Goal: Task Accomplishment & Management: Complete application form

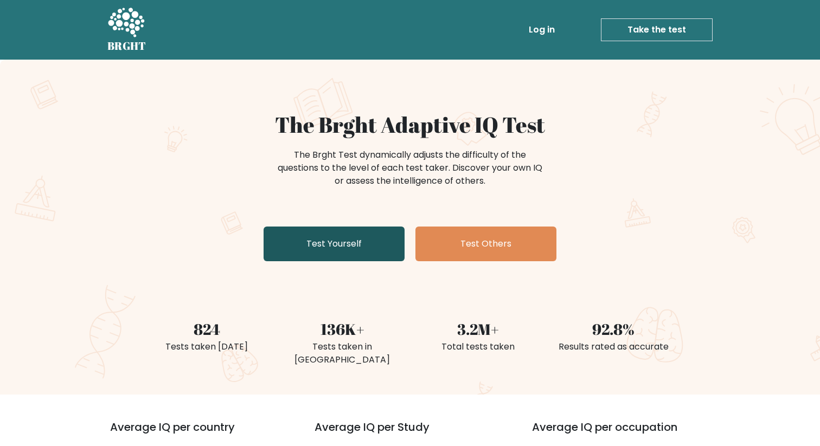
click at [331, 256] on link "Test Yourself" at bounding box center [333, 244] width 141 height 35
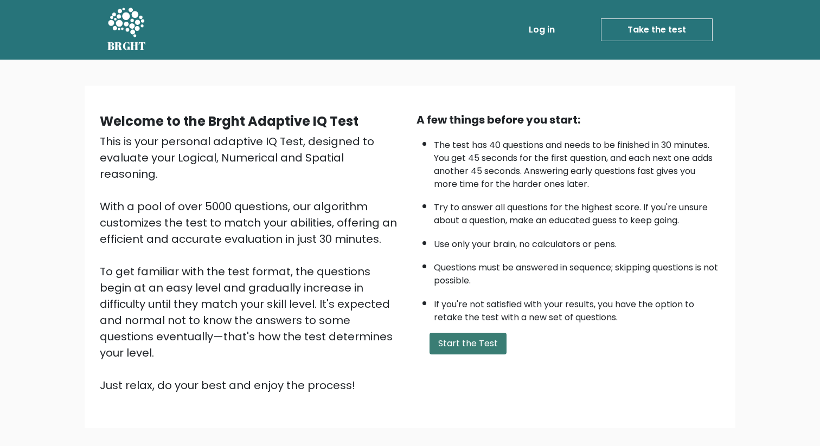
click at [433, 335] on button "Start the Test" at bounding box center [467, 344] width 77 height 22
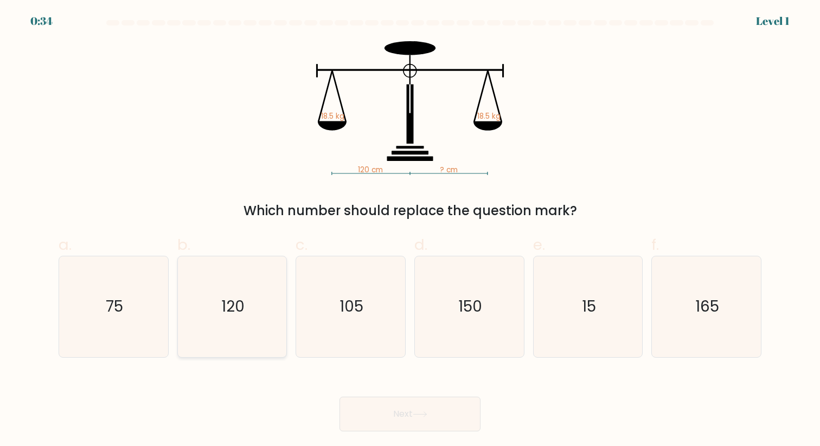
click at [242, 305] on text "120" at bounding box center [232, 306] width 23 height 21
click at [410, 230] on input "b. 120" at bounding box center [410, 226] width 1 height 7
radio input "true"
click at [399, 420] on button "Next" at bounding box center [409, 414] width 141 height 35
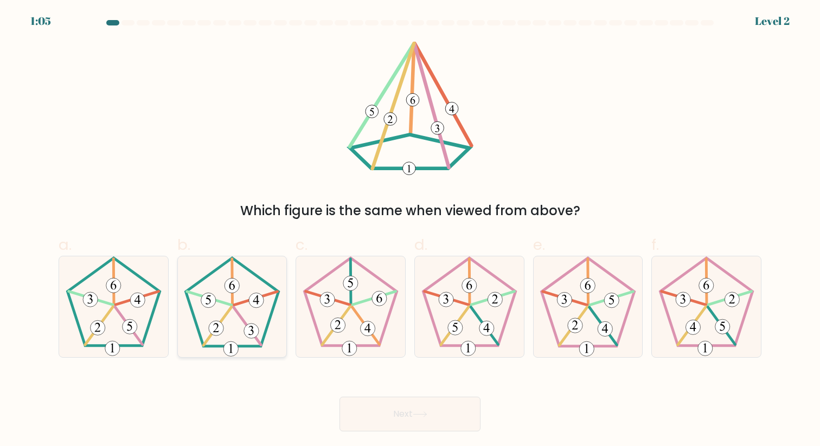
click at [235, 316] on icon at bounding box center [232, 306] width 100 height 100
click at [410, 230] on input "b." at bounding box center [410, 226] width 1 height 7
radio input "true"
click at [409, 417] on button "Next" at bounding box center [409, 414] width 141 height 35
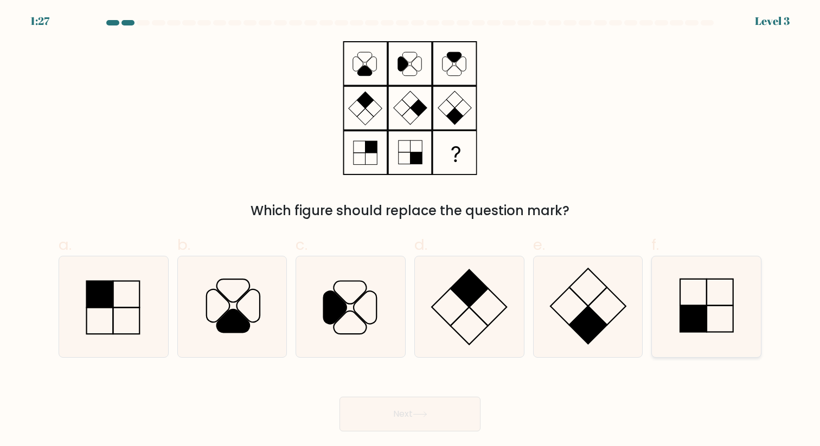
click at [672, 319] on icon at bounding box center [706, 306] width 100 height 100
click at [410, 230] on input "f." at bounding box center [410, 226] width 1 height 7
radio input "true"
click at [440, 423] on button "Next" at bounding box center [409, 414] width 141 height 35
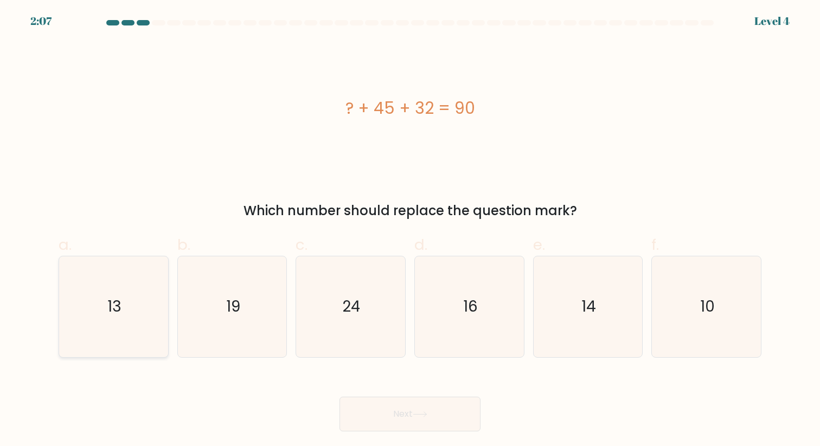
click at [140, 307] on icon "13" at bounding box center [113, 306] width 100 height 100
click at [410, 230] on input "a. 13" at bounding box center [410, 226] width 1 height 7
radio input "true"
click at [374, 438] on body "2:07 Level 4 a." at bounding box center [410, 223] width 820 height 446
click at [381, 421] on button "Next" at bounding box center [409, 414] width 141 height 35
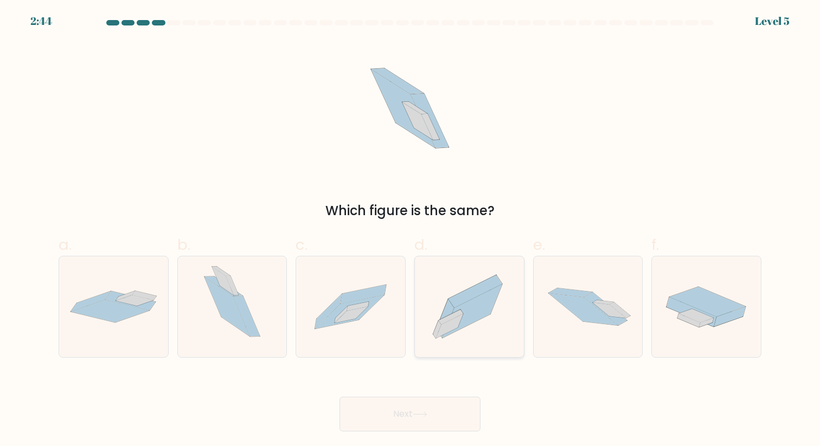
click at [464, 301] on icon at bounding box center [475, 291] width 54 height 33
click at [410, 230] on input "d." at bounding box center [410, 226] width 1 height 7
radio input "true"
click at [410, 416] on button "Next" at bounding box center [409, 414] width 141 height 35
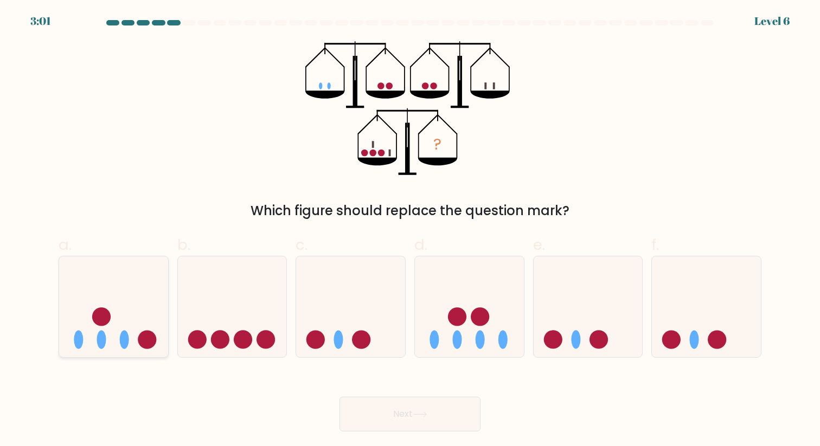
click at [151, 338] on circle at bounding box center [147, 340] width 18 height 18
click at [410, 230] on input "a." at bounding box center [410, 226] width 1 height 7
radio input "true"
click at [401, 405] on button "Next" at bounding box center [409, 414] width 141 height 35
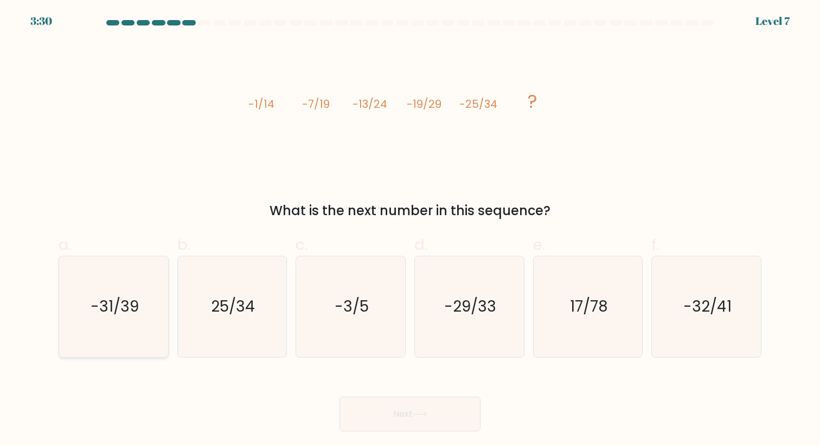
click at [133, 319] on icon "-31/39" at bounding box center [113, 306] width 100 height 100
click at [410, 230] on input "a. -31/39" at bounding box center [410, 226] width 1 height 7
radio input "true"
click at [400, 416] on button "Next" at bounding box center [409, 414] width 141 height 35
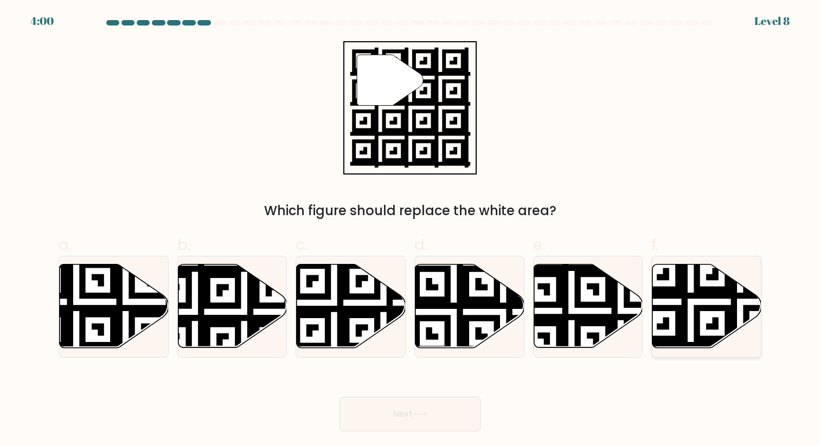
click at [696, 312] on icon at bounding box center [739, 351] width 197 height 197
click at [410, 230] on input "f." at bounding box center [410, 226] width 1 height 7
radio input "true"
click at [447, 410] on button "Next" at bounding box center [409, 414] width 141 height 35
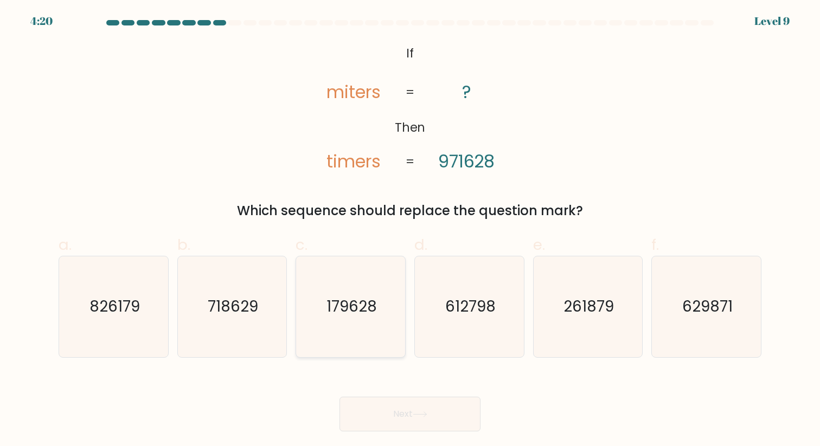
click at [344, 317] on text "179628" at bounding box center [351, 306] width 50 height 21
click at [410, 230] on input "c. 179628" at bounding box center [410, 226] width 1 height 7
radio input "true"
click at [369, 414] on button "Next" at bounding box center [409, 414] width 141 height 35
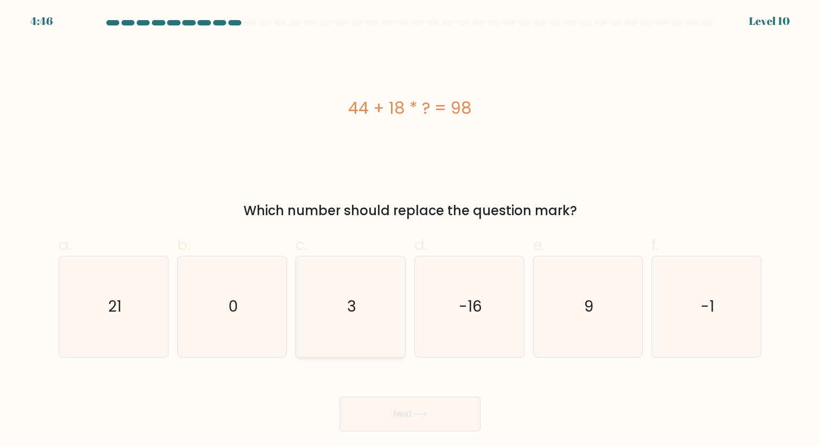
click at [359, 310] on icon "3" at bounding box center [350, 306] width 100 height 100
click at [410, 230] on input "c. 3" at bounding box center [410, 226] width 1 height 7
radio input "true"
click at [375, 420] on button "Next" at bounding box center [409, 414] width 141 height 35
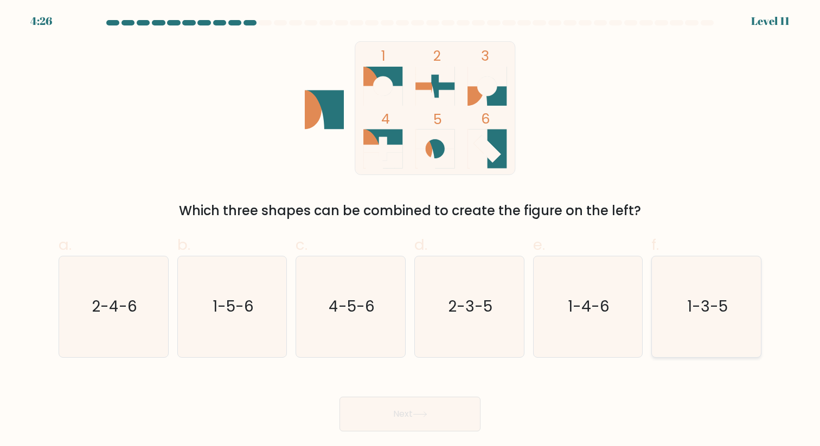
click at [660, 299] on icon "1-3-5" at bounding box center [706, 306] width 100 height 100
click at [410, 230] on input "f. 1-3-5" at bounding box center [410, 226] width 1 height 7
radio input "true"
click at [419, 424] on button "Next" at bounding box center [409, 414] width 141 height 35
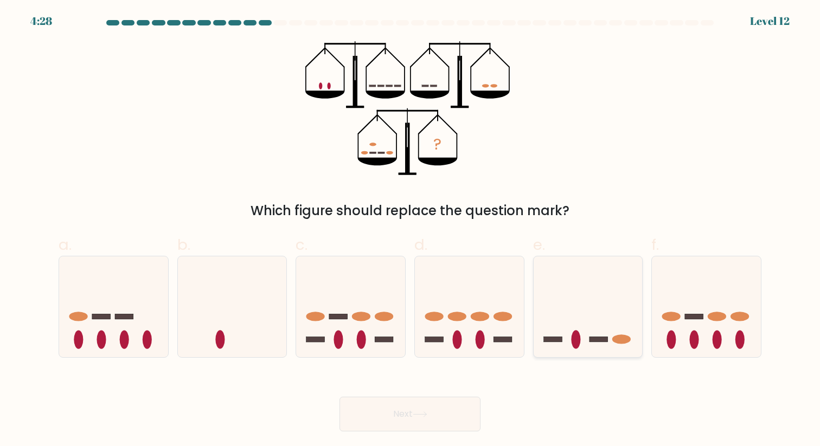
click at [602, 342] on rect at bounding box center [598, 339] width 18 height 5
click at [410, 230] on input "e." at bounding box center [410, 226] width 1 height 7
radio input "true"
click at [413, 410] on button "Next" at bounding box center [409, 414] width 141 height 35
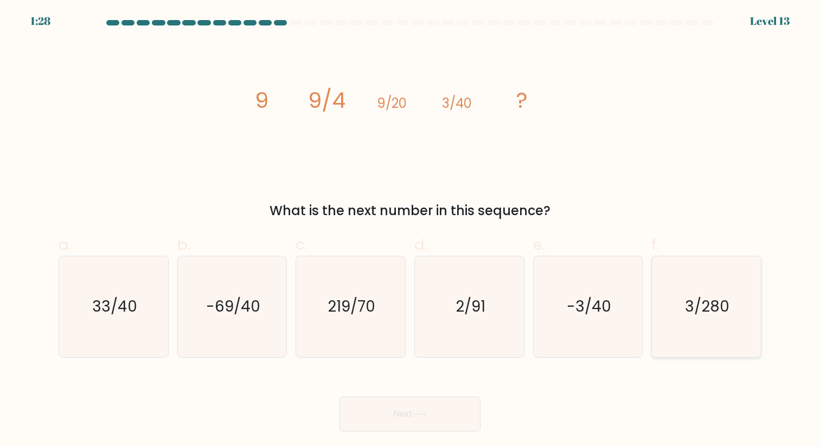
click at [677, 285] on icon "3/280" at bounding box center [706, 306] width 100 height 100
click at [410, 230] on input "f. 3/280" at bounding box center [410, 226] width 1 height 7
radio input "true"
click at [449, 410] on button "Next" at bounding box center [409, 414] width 141 height 35
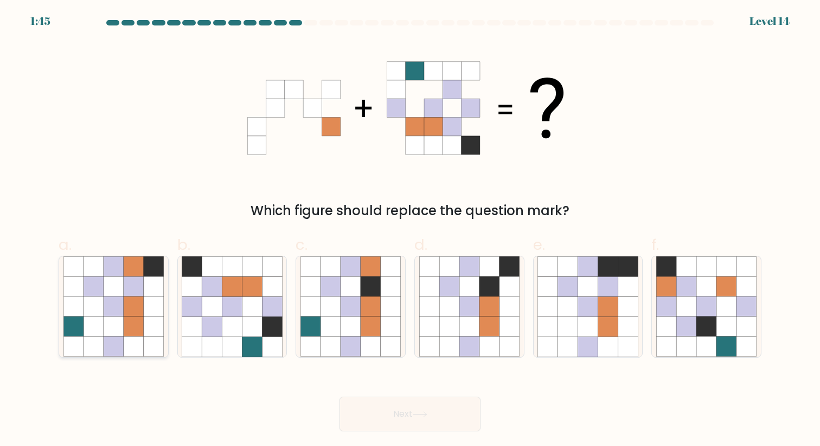
click at [115, 324] on icon at bounding box center [114, 327] width 20 height 20
click at [410, 230] on input "a." at bounding box center [410, 226] width 1 height 7
radio input "true"
click at [438, 414] on button "Next" at bounding box center [409, 414] width 141 height 35
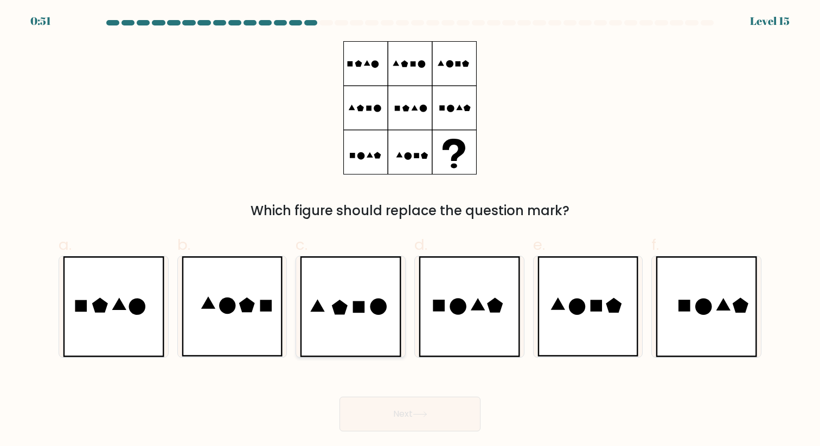
drag, startPoint x: 372, startPoint y: 318, endPoint x: 384, endPoint y: 345, distance: 29.4
click at [384, 345] on icon at bounding box center [350, 306] width 101 height 100
click at [410, 230] on input "c." at bounding box center [410, 226] width 1 height 7
radio input "true"
click at [383, 344] on icon at bounding box center [350, 306] width 100 height 99
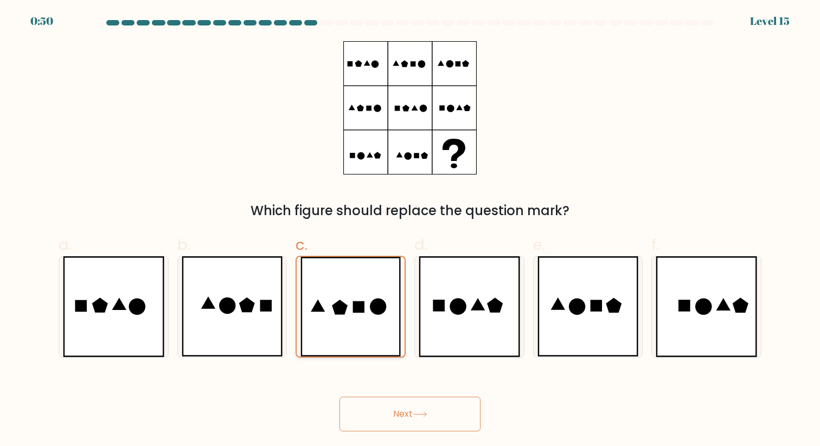
click at [410, 230] on input "c." at bounding box center [410, 226] width 1 height 7
click at [386, 409] on button "Next" at bounding box center [409, 414] width 141 height 35
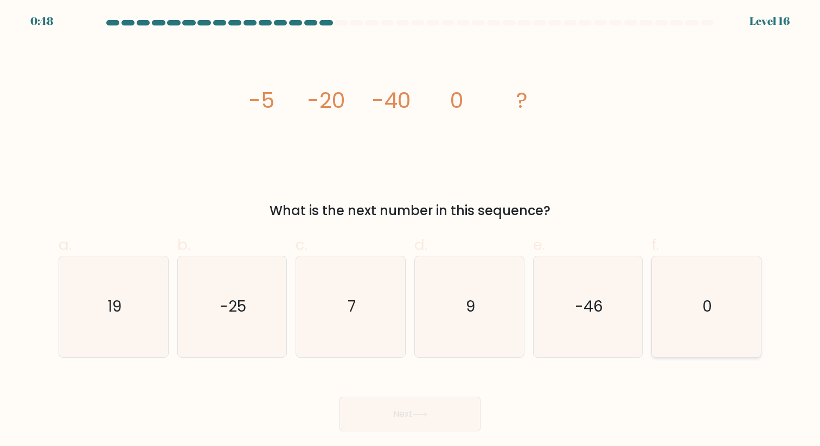
click at [677, 286] on icon "0" at bounding box center [706, 306] width 100 height 100
click at [410, 230] on input "f. 0" at bounding box center [410, 226] width 1 height 7
radio input "true"
click at [382, 413] on button "Next" at bounding box center [409, 414] width 141 height 35
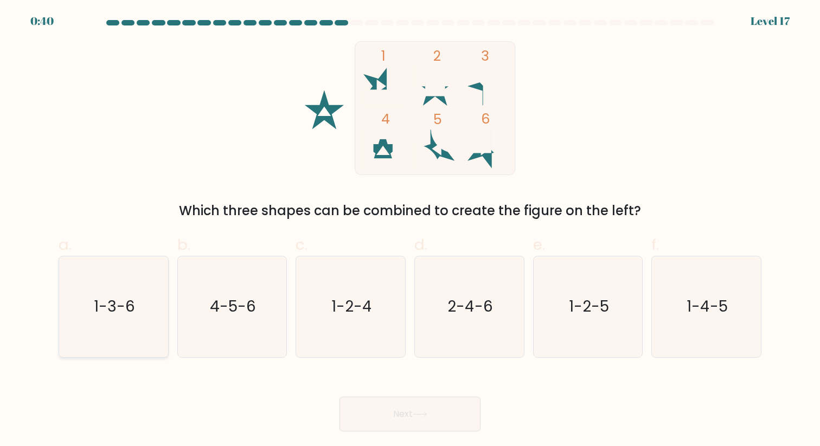
click at [110, 300] on text "1-3-6" at bounding box center [114, 306] width 41 height 21
click at [410, 230] on input "a. 1-3-6" at bounding box center [410, 226] width 1 height 7
radio input "true"
click at [368, 415] on button "Next" at bounding box center [409, 414] width 141 height 35
